Goal: Contribute content: Add original content to the website for others to see

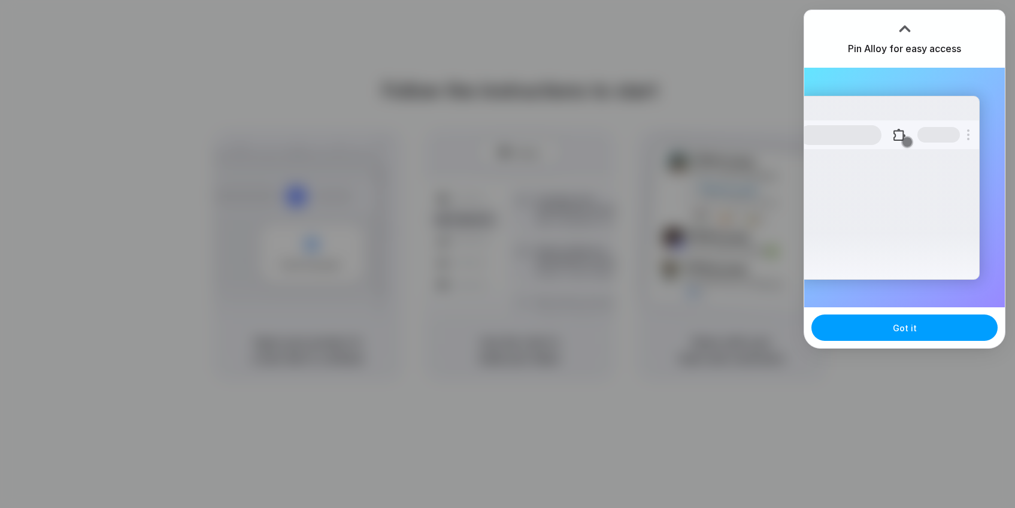
click at [909, 332] on span "Got it" at bounding box center [905, 328] width 24 height 13
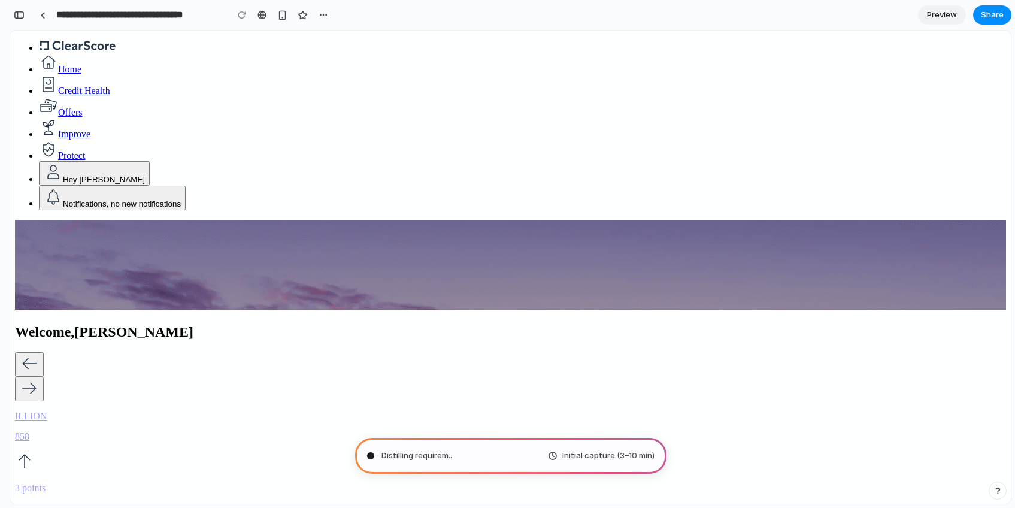
type input "**********"
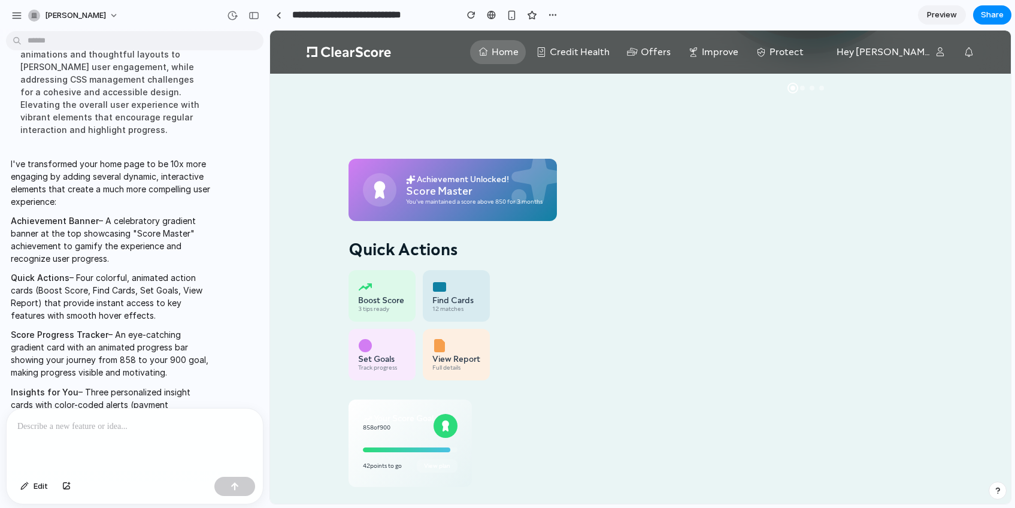
scroll to position [332, 0]
